Goal: Task Accomplishment & Management: Use online tool/utility

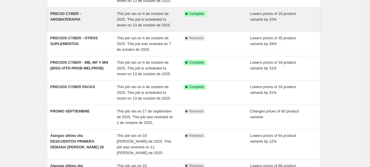
scroll to position [70, 0]
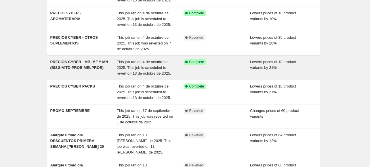
drag, startPoint x: 74, startPoint y: 65, endPoint x: 67, endPoint y: 61, distance: 8.5
click at [67, 61] on span "PRECIOS CYBER - MB, MF Y MN (BISG-VITD-PROB-MELPROB)" at bounding box center [79, 65] width 58 height 10
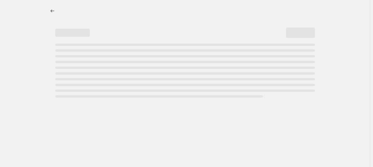
select select "percentage"
select select "no_change"
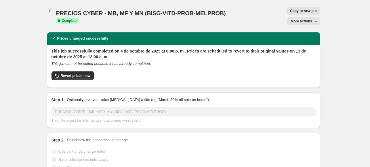
click at [286, 14] on button "Copy to new job" at bounding box center [303, 11] width 34 height 8
select select "percentage"
select select "no_change"
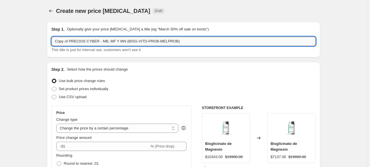
click at [68, 41] on input "Copy of PRECIOS CYBER - MB, MF Y MN (BISG-VITD-PROB-MELPROB)" at bounding box center [183, 41] width 264 height 9
drag, startPoint x: 70, startPoint y: 41, endPoint x: -5, endPoint y: 53, distance: 75.9
click at [0, 53] on html "Home Settings Plans Skip to content Create new price change job. This page is r…" at bounding box center [185, 83] width 370 height 167
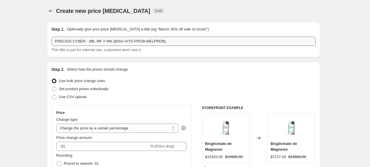
drag, startPoint x: 177, startPoint y: 35, endPoint x: 173, endPoint y: 41, distance: 6.9
click at [173, 41] on div "Step 1. Optionally give your price change job a title (eg "March 30% off sale o…" at bounding box center [183, 39] width 264 height 26
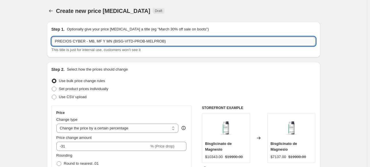
click at [173, 41] on input "PRECIOS CYBER - MB, MF Y MN (BISG-VITD-PROB-MELPROB)" at bounding box center [183, 41] width 264 height 9
type input "PRECIOS CYBER - MB, MF Y MN (BISG-VITD-PROB-MELPROB) 07-10"
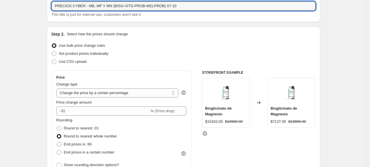
scroll to position [29, 0]
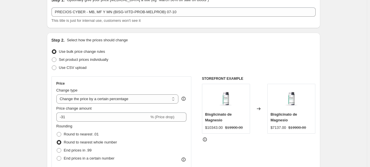
select select "percentage"
select select "no_change"
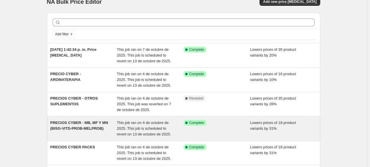
scroll to position [10, 0]
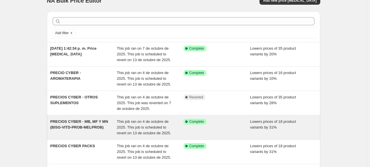
click at [68, 124] on span "PRECIOS CYBER - MB, MF Y MN (BISG-VITD-PROB-MELPROB)" at bounding box center [79, 125] width 58 height 10
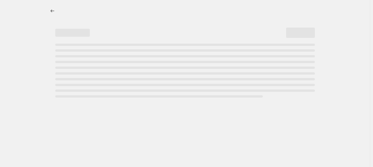
select select "percentage"
select select "no_change"
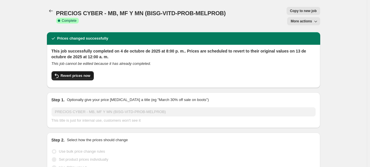
click at [65, 71] on button "Revert prices now" at bounding box center [72, 75] width 42 height 9
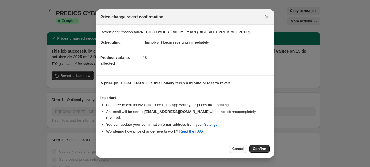
click at [238, 150] on button "Cancel" at bounding box center [238, 149] width 18 height 8
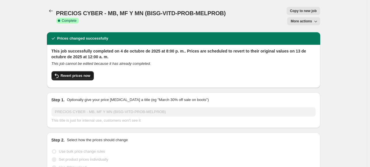
click at [81, 71] on button "Revert prices now" at bounding box center [72, 75] width 42 height 9
checkbox input "false"
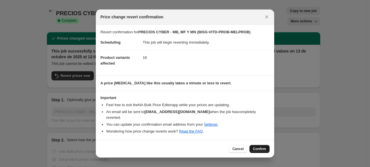
click at [261, 147] on span "Confirm" at bounding box center [259, 149] width 13 height 5
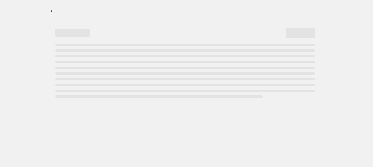
select select "percentage"
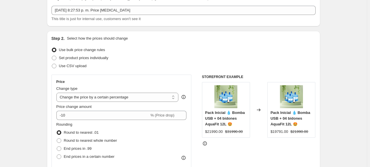
scroll to position [60, 0]
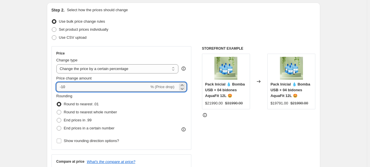
click at [75, 86] on input "-10" at bounding box center [102, 87] width 93 height 9
type input "-1"
type input "-5"
type input "-28"
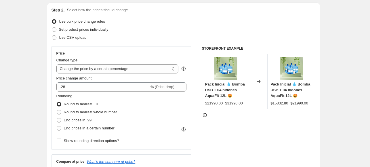
drag, startPoint x: 66, startPoint y: 110, endPoint x: 63, endPoint y: 111, distance: 3.8
click at [63, 111] on label "Round to nearest whole number" at bounding box center [86, 112] width 61 height 8
click at [57, 110] on input "Round to nearest whole number" at bounding box center [57, 110] width 0 height 0
radio input "true"
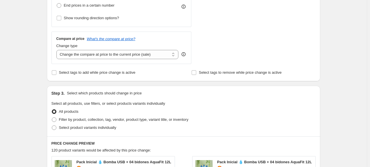
scroll to position [221, 0]
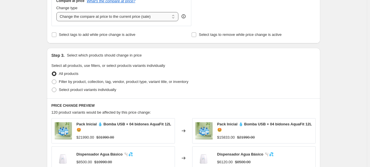
click at [150, 18] on select "Change the compare at price to the current price (sale) Change the compare at p…" at bounding box center [117, 16] width 122 height 9
select select "no_change"
click at [58, 12] on select "Change the compare at price to the current price (sale) Change the compare at p…" at bounding box center [117, 16] width 122 height 9
click at [56, 82] on span at bounding box center [54, 82] width 5 height 5
click at [52, 80] on input "Filter by product, collection, tag, vendor, product type, variant title, or inv…" at bounding box center [52, 80] width 0 height 0
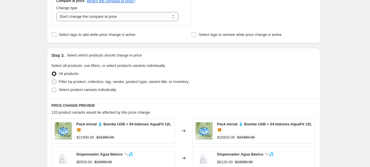
radio input "true"
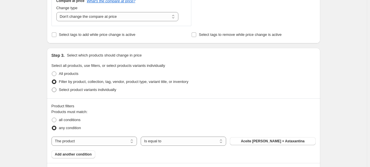
click at [55, 92] on span at bounding box center [54, 90] width 5 height 5
click at [52, 88] on input "Select product variants individually" at bounding box center [52, 88] width 0 height 0
radio input "true"
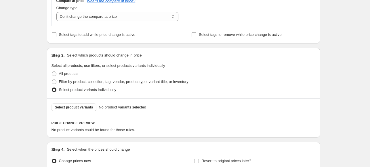
scroll to position [280, 0]
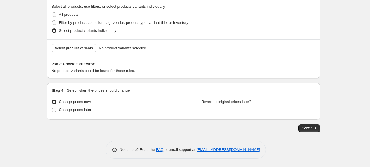
click at [66, 53] on div "Select product variants No product variants selected" at bounding box center [183, 48] width 273 height 18
click at [75, 48] on span "Select product variants" at bounding box center [74, 48] width 38 height 5
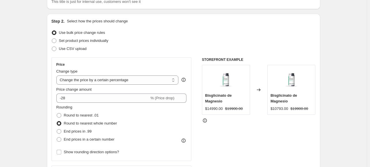
scroll to position [48, 0]
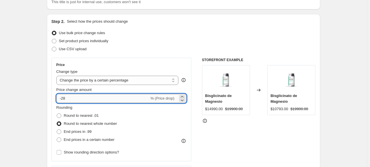
click at [77, 99] on input "-28" at bounding box center [102, 98] width 93 height 9
type input "-2"
type input "-5"
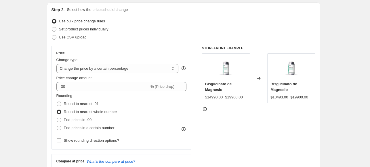
scroll to position [51, 0]
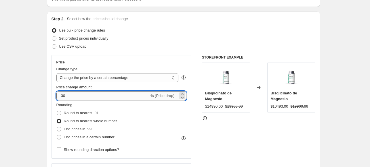
click at [69, 93] on input "-30" at bounding box center [102, 95] width 93 height 9
type input "-3"
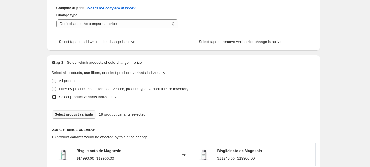
scroll to position [107, 0]
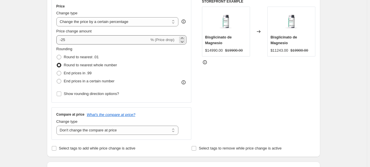
drag, startPoint x: 76, startPoint y: 45, endPoint x: 83, endPoint y: 39, distance: 9.2
click at [83, 39] on div "Price Change type Change the price to a certain amount Change the price by a ce…" at bounding box center [121, 51] width 130 height 94
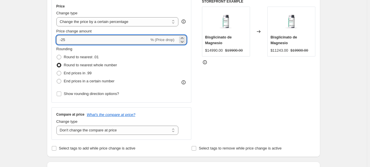
click at [83, 39] on input "-25" at bounding box center [102, 39] width 93 height 9
type input "-27"
type input "-27.5"
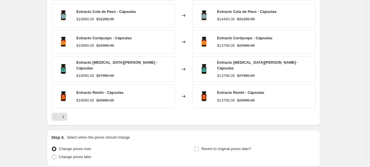
scroll to position [424, 0]
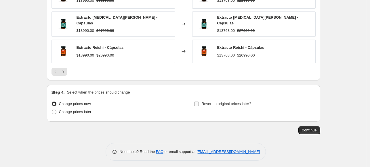
click at [210, 102] on span "Revert to original prices later?" at bounding box center [226, 104] width 50 height 4
click at [199, 102] on input "Revert to original prices later?" at bounding box center [196, 104] width 5 height 5
checkbox input "true"
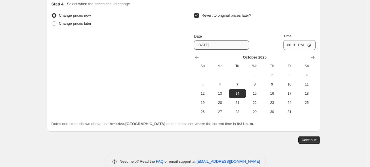
scroll to position [522, 0]
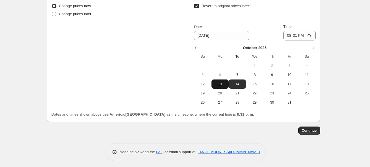
click at [216, 82] on span "13" at bounding box center [220, 84] width 13 height 5
type input "[DATE]"
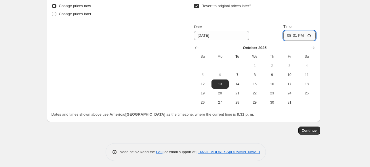
click at [299, 32] on input "20:31" at bounding box center [299, 36] width 32 height 10
type input "00:00"
click at [318, 131] on button "Continue" at bounding box center [309, 131] width 22 height 8
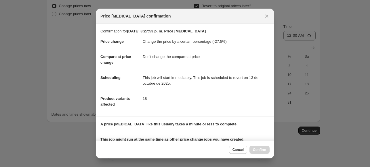
scroll to position [80, 0]
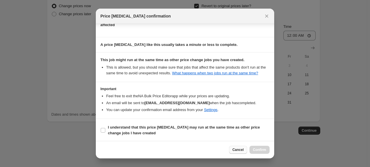
click at [235, 149] on span "Cancel" at bounding box center [237, 150] width 11 height 5
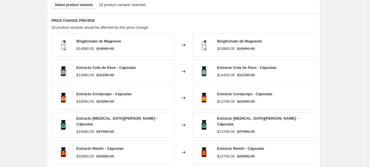
scroll to position [399, 0]
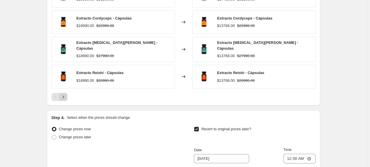
click at [66, 96] on icon "Next" at bounding box center [63, 97] width 6 height 6
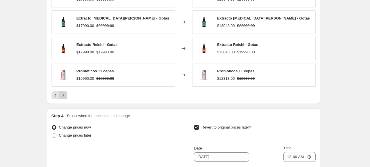
click at [66, 95] on icon "Next" at bounding box center [63, 96] width 6 height 6
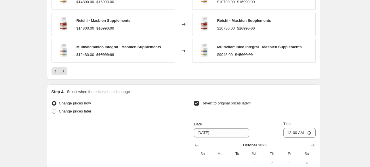
scroll to position [427, 0]
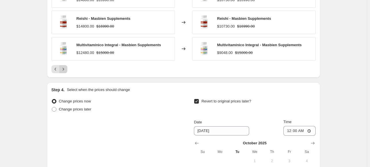
click at [66, 68] on icon "Next" at bounding box center [63, 69] width 6 height 6
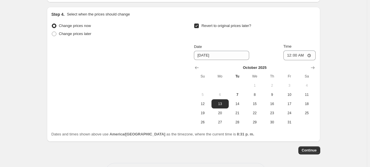
scroll to position [470, 0]
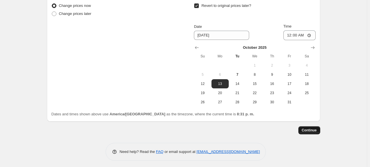
click at [310, 129] on span "Continue" at bounding box center [309, 130] width 15 height 5
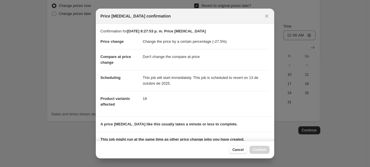
scroll to position [80, 0]
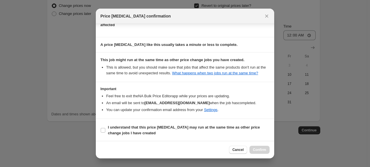
click at [99, 129] on section "I understand that this price [MEDICAL_DATA] may run at the same time as other p…" at bounding box center [185, 130] width 178 height 23
click at [104, 130] on input "I understand that this price [MEDICAL_DATA] may run at the same time as other p…" at bounding box center [103, 130] width 5 height 5
checkbox input "true"
click at [245, 152] on button "Cancel" at bounding box center [238, 150] width 18 height 8
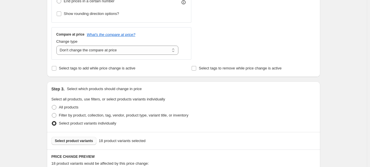
scroll to position [0, 0]
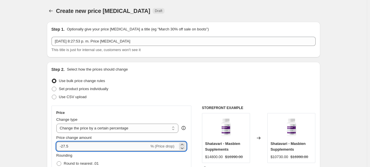
click at [71, 147] on input "-27.5" at bounding box center [102, 146] width 93 height 9
type input "-28"
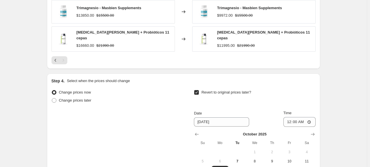
scroll to position [470, 0]
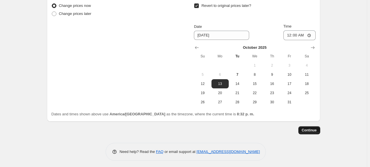
click at [311, 128] on span "Continue" at bounding box center [309, 130] width 15 height 5
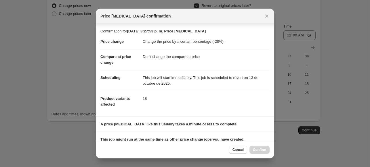
scroll to position [80, 0]
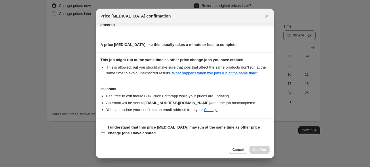
click at [102, 130] on input "I understand that this price [MEDICAL_DATA] may run at the same time as other p…" at bounding box center [103, 130] width 5 height 5
checkbox input "true"
click at [260, 151] on span "Confirm" at bounding box center [259, 150] width 13 height 5
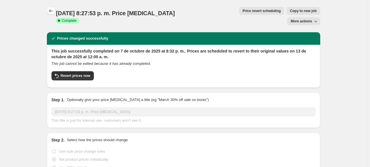
click at [51, 12] on icon "Price change jobs" at bounding box center [51, 11] width 6 height 6
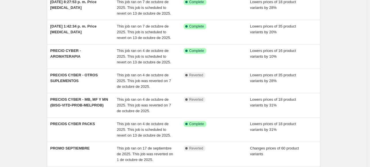
scroll to position [58, 0]
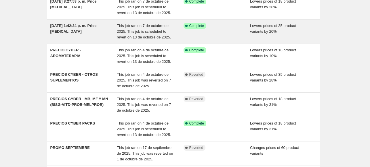
drag, startPoint x: 70, startPoint y: 27, endPoint x: 62, endPoint y: 27, distance: 8.1
click at [62, 27] on span "[DATE] 1:42:34 p. m. Price [MEDICAL_DATA]" at bounding box center [73, 29] width 46 height 10
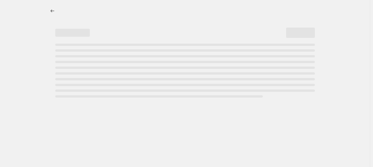
select select "percentage"
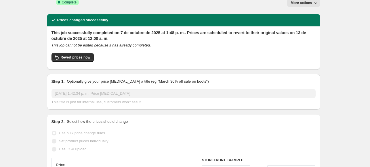
scroll to position [18, 0]
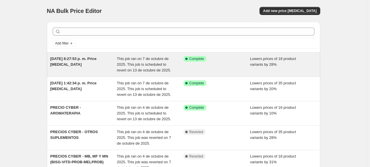
click at [80, 61] on span "[DATE] 8:27:53 p. m. Price [MEDICAL_DATA]" at bounding box center [73, 62] width 46 height 10
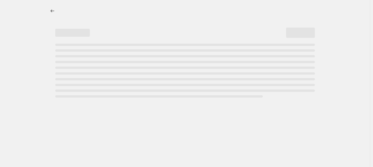
select select "percentage"
select select "no_change"
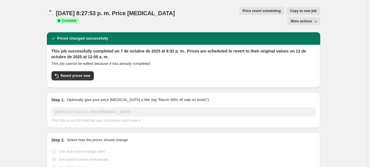
click at [51, 12] on icon "Price change jobs" at bounding box center [51, 11] width 6 height 6
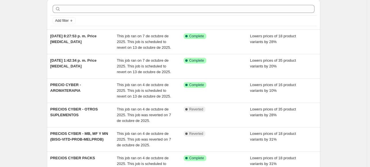
scroll to position [23, 0]
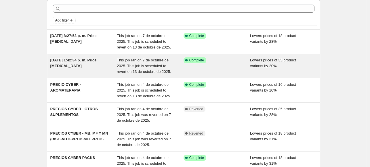
click at [70, 62] on span "[DATE] 1:42:34 p. m. Price [MEDICAL_DATA]" at bounding box center [73, 63] width 46 height 10
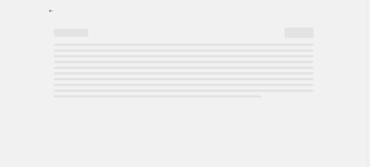
select select "percentage"
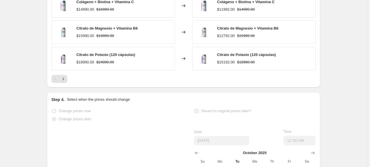
scroll to position [486, 0]
click at [60, 75] on button "Next" at bounding box center [63, 79] width 8 height 8
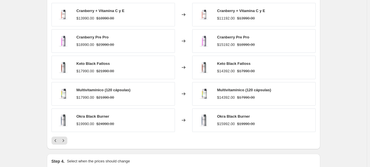
scroll to position [426, 0]
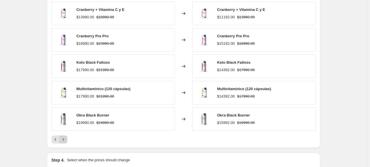
click at [66, 136] on button "Next" at bounding box center [63, 140] width 8 height 8
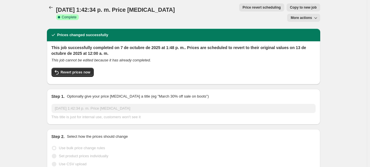
scroll to position [0, 0]
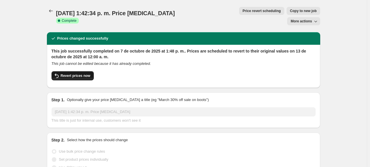
click at [73, 71] on button "Revert prices now" at bounding box center [72, 75] width 42 height 9
checkbox input "false"
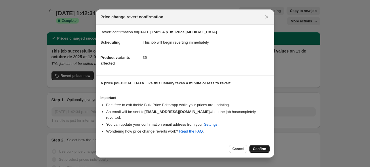
click at [261, 147] on span "Confirm" at bounding box center [259, 149] width 13 height 5
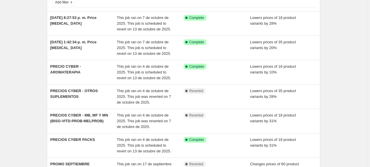
scroll to position [72, 0]
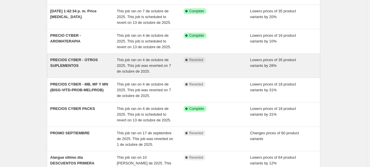
click at [78, 61] on span "PRECIOS CYBER - OTROS SUPLEMENTOS" at bounding box center [73, 63] width 47 height 10
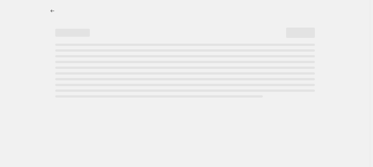
select select "percentage"
select select "no_change"
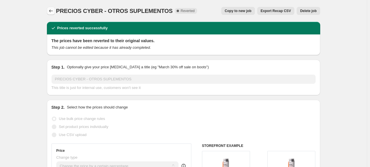
click at [51, 11] on icon "Price change jobs" at bounding box center [51, 10] width 4 height 3
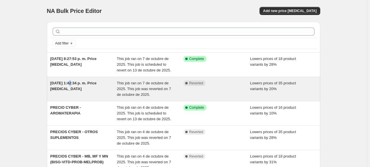
drag, startPoint x: 82, startPoint y: 85, endPoint x: 70, endPoint y: 85, distance: 11.8
click at [70, 85] on span "[DATE] 1:42:34 p. m. Price [MEDICAL_DATA]" at bounding box center [73, 86] width 46 height 10
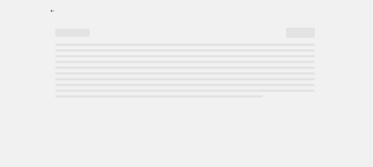
select select "percentage"
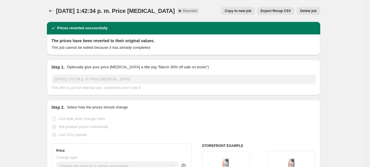
click at [249, 8] on button "Copy to new job" at bounding box center [238, 11] width 34 height 8
select select "percentage"
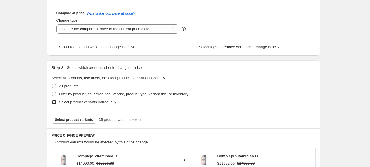
scroll to position [209, 0]
click at [85, 31] on select "Change the compare at price to the current price (sale) Change the compare at p…" at bounding box center [117, 28] width 122 height 9
select select "no_change"
click at [58, 24] on select "Change the compare at price to the current price (sale) Change the compare at p…" at bounding box center [117, 28] width 122 height 9
click at [16, 75] on div "Create new price [MEDICAL_DATA]. This page is ready Create new price [MEDICAL_D…" at bounding box center [183, 87] width 367 height 592
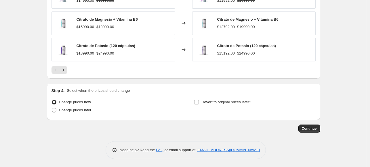
scroll to position [424, 0]
click at [204, 106] on label "Revert to original prices later?" at bounding box center [222, 103] width 57 height 8
click at [199, 105] on input "Revert to original prices later?" at bounding box center [196, 102] width 5 height 5
checkbox input "true"
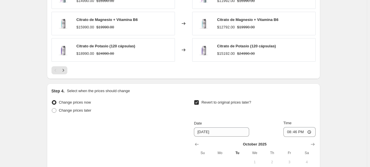
scroll to position [522, 0]
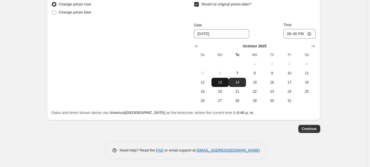
click at [223, 83] on span "13" at bounding box center [220, 82] width 13 height 5
type input "[DATE]"
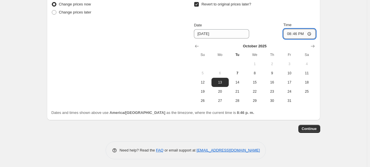
click at [294, 31] on input "20:46" at bounding box center [299, 34] width 32 height 10
type input "00:00"
click at [312, 128] on span "Continue" at bounding box center [309, 129] width 15 height 5
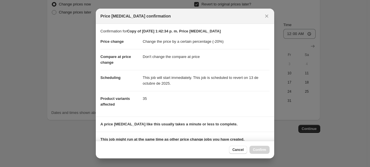
scroll to position [80, 0]
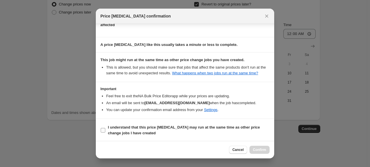
click at [104, 128] on input "I understand that this price [MEDICAL_DATA] may run at the same time as other p…" at bounding box center [103, 130] width 5 height 5
checkbox input "true"
click at [255, 152] on span "Confirm" at bounding box center [259, 150] width 13 height 5
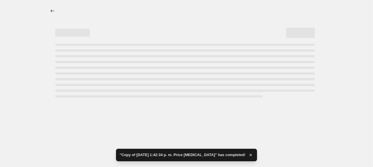
select select "percentage"
select select "no_change"
